Goal: Task Accomplishment & Management: Manage account settings

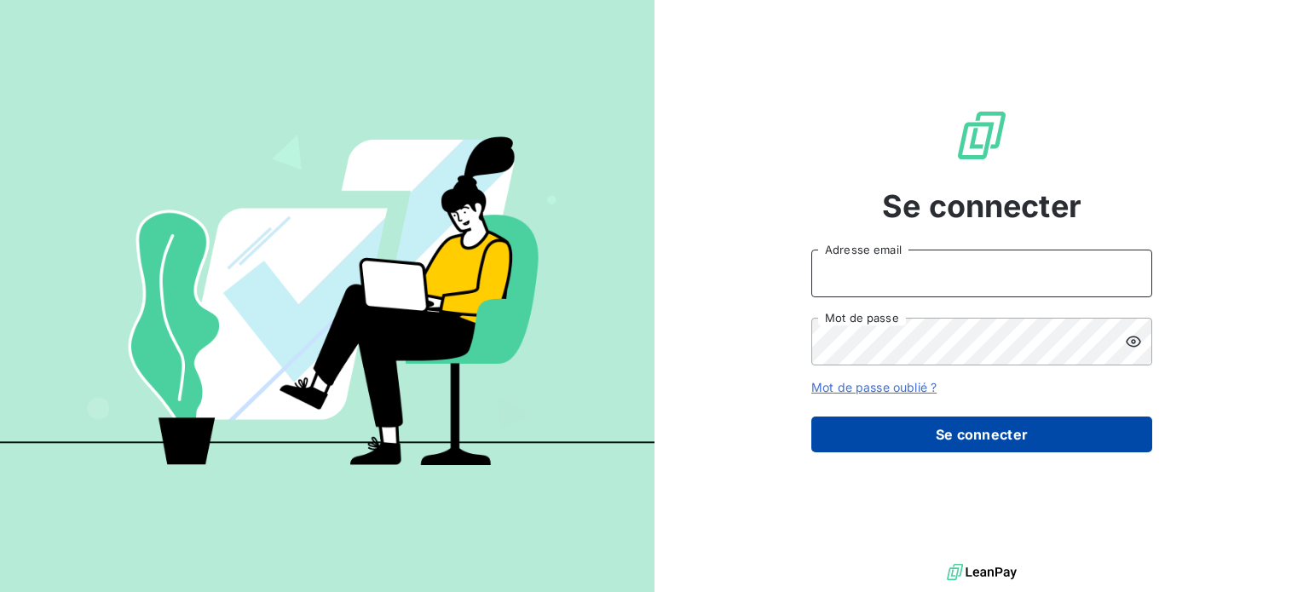
type input "[PERSON_NAME][EMAIL_ADDRESS][DOMAIN_NAME]"
click at [984, 432] on button "Se connecter" at bounding box center [981, 435] width 341 height 36
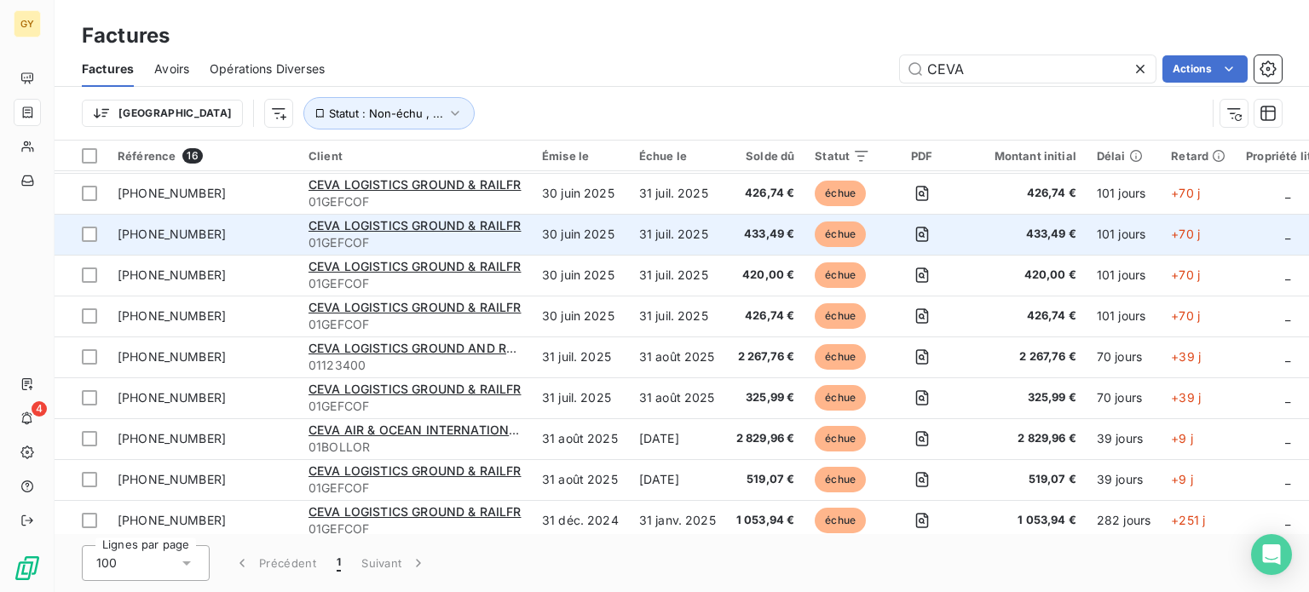
scroll to position [298, 0]
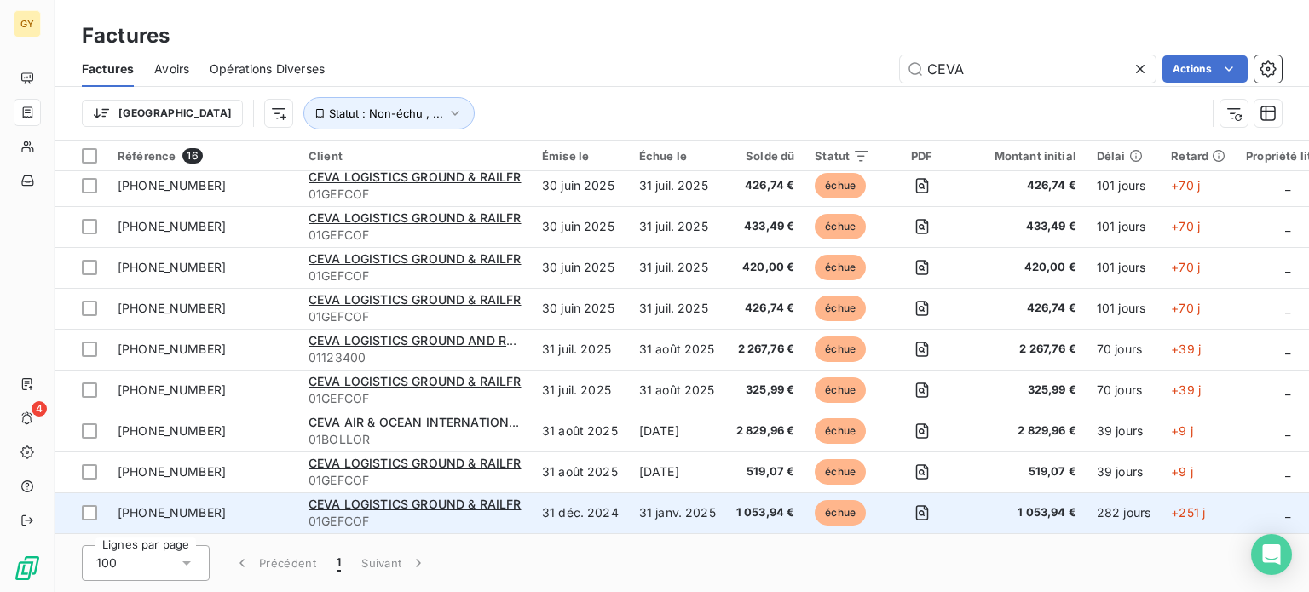
type input "CEVA"
click at [569, 508] on td "31 déc. 2024" at bounding box center [580, 513] width 97 height 41
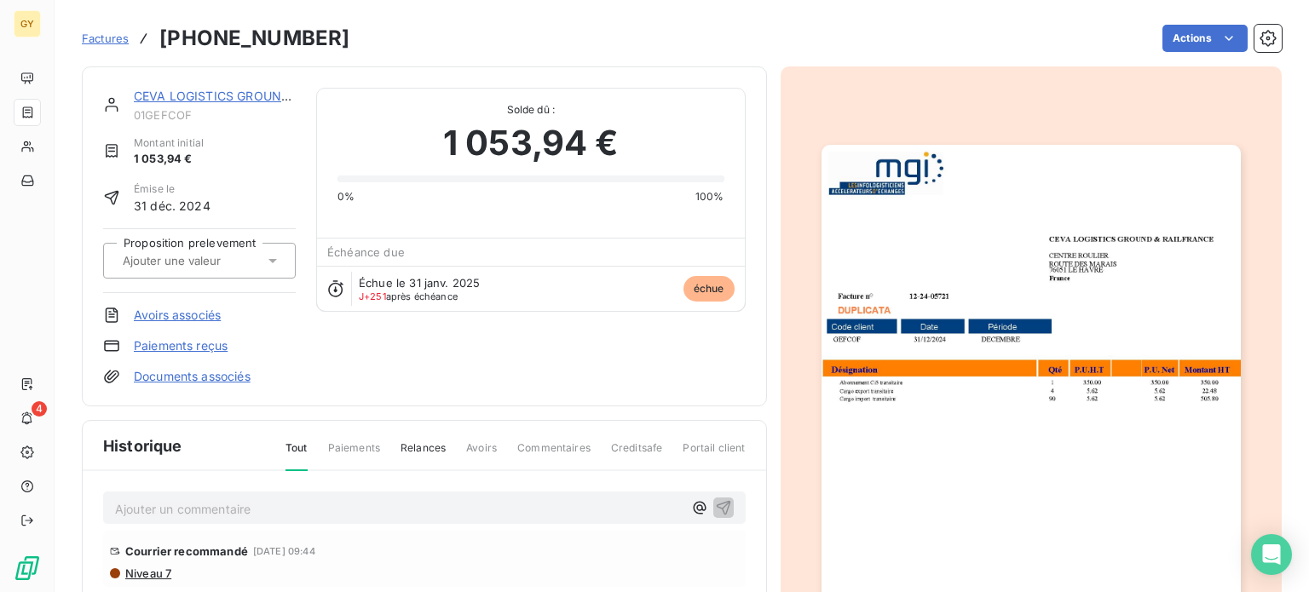
click at [1076, 384] on img "button" at bounding box center [1031, 441] width 419 height 592
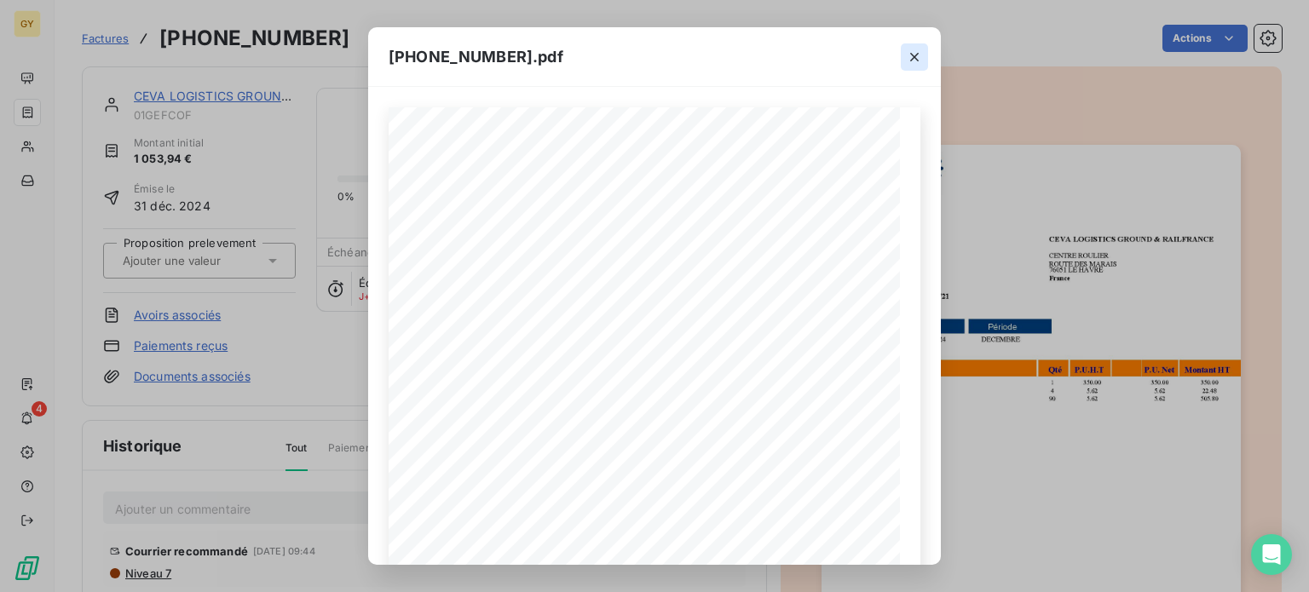
click at [914, 57] on icon "button" at bounding box center [914, 57] width 17 height 17
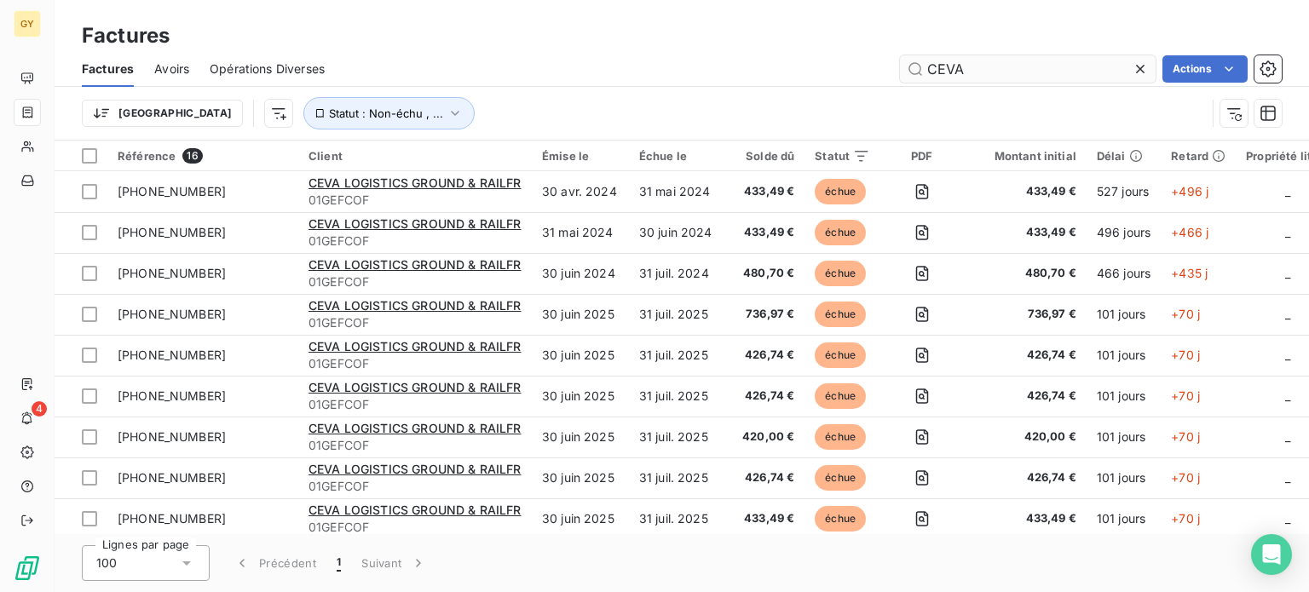
drag, startPoint x: 979, startPoint y: 71, endPoint x: 908, endPoint y: 65, distance: 71.0
click at [902, 68] on input "CEVA" at bounding box center [1028, 68] width 256 height 27
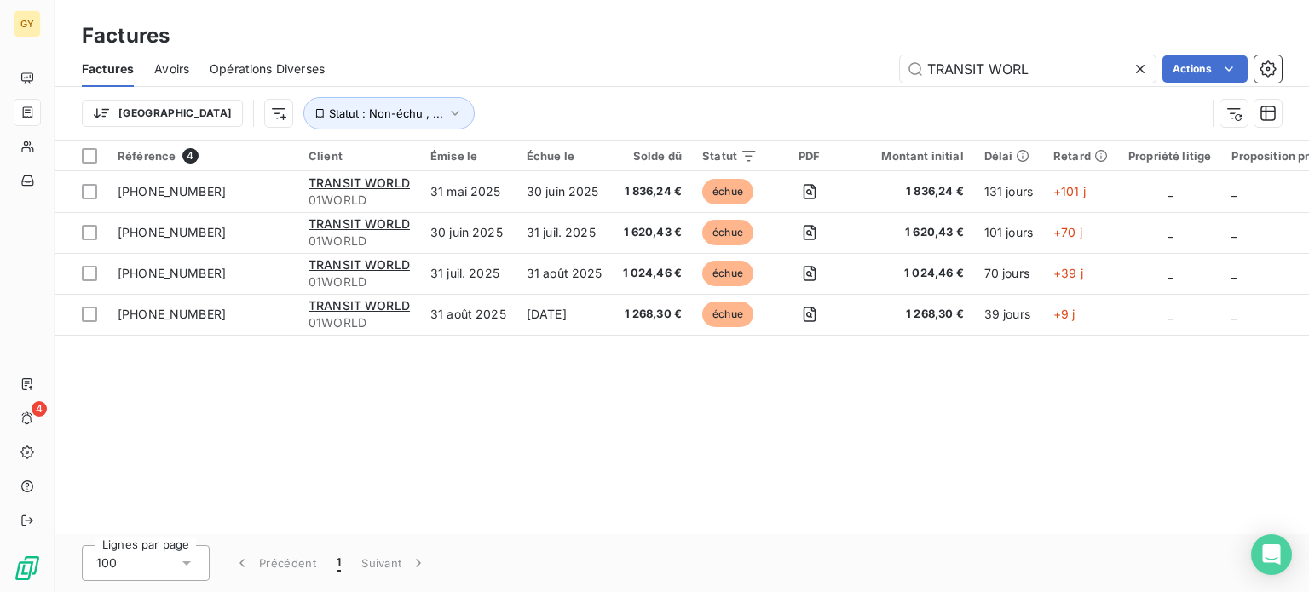
type input "TRANSIT WORL"
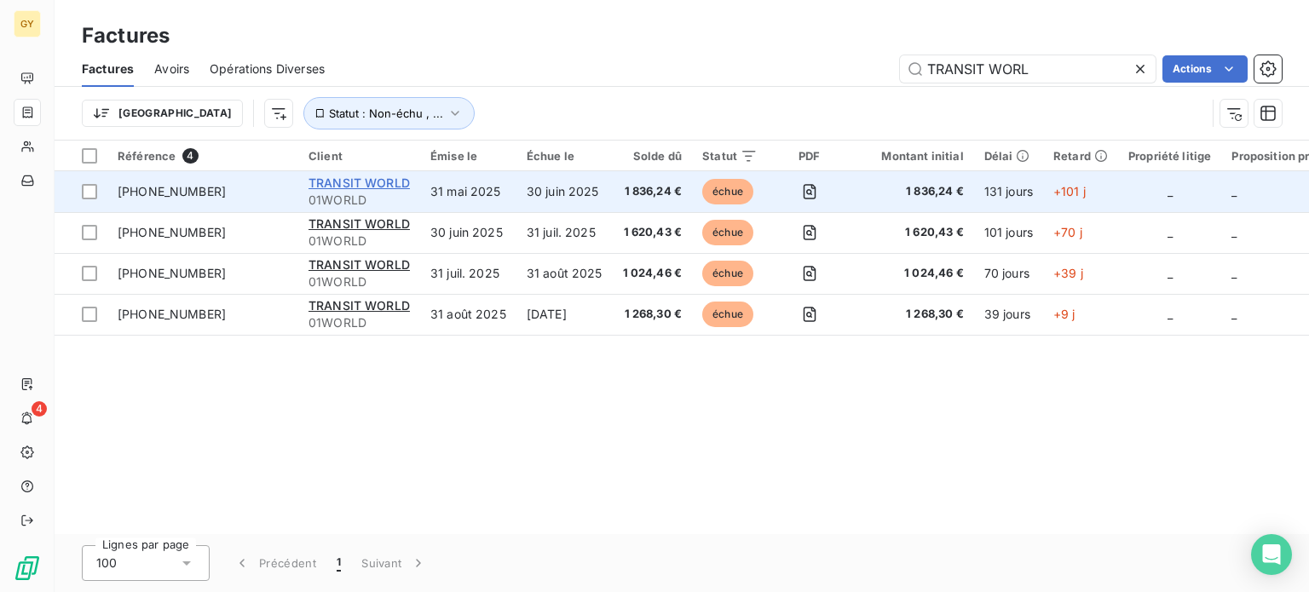
click at [337, 181] on span "TRANSIT WORLD" at bounding box center [359, 183] width 101 height 14
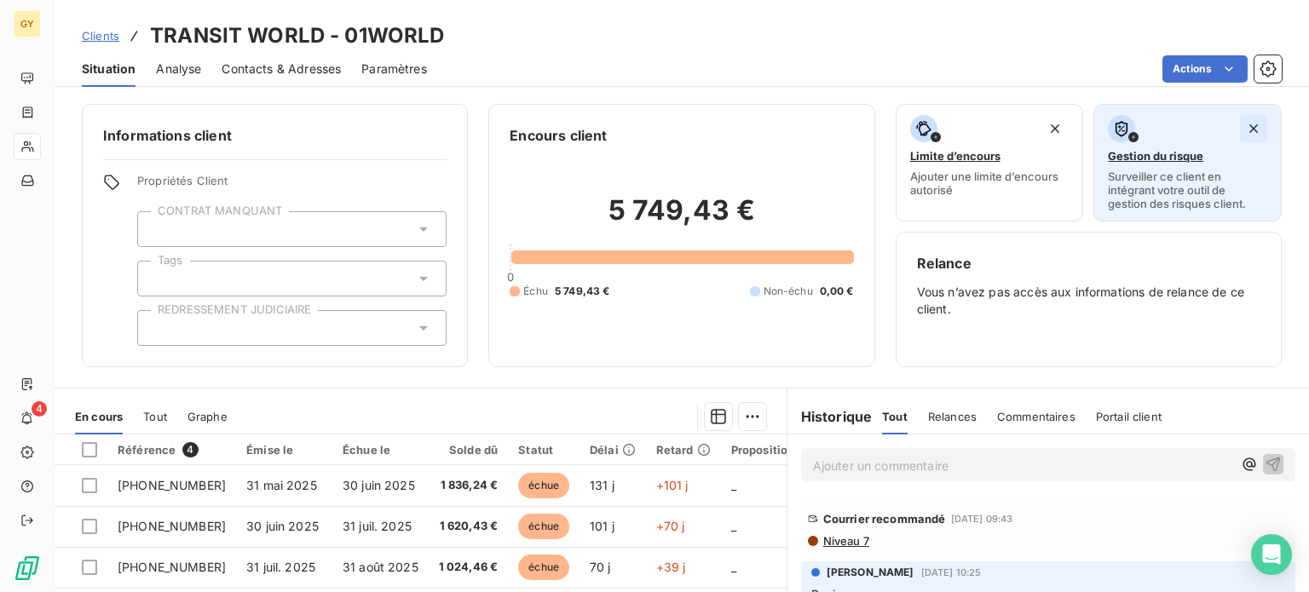
click at [1245, 132] on icon "button" at bounding box center [1253, 128] width 17 height 17
